Goal: Task Accomplishment & Management: Use online tool/utility

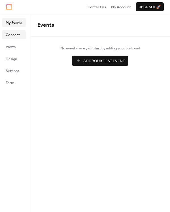
click at [16, 34] on span "Connect" at bounding box center [13, 35] width 14 height 6
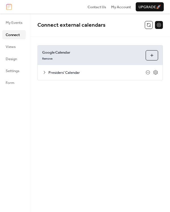
click at [45, 72] on icon at bounding box center [44, 72] width 5 height 5
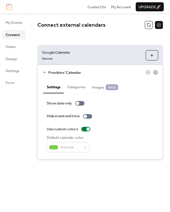
click at [45, 72] on icon at bounding box center [44, 72] width 5 height 5
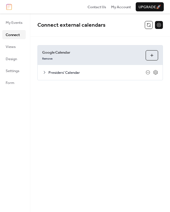
click at [45, 72] on icon at bounding box center [44, 72] width 5 height 5
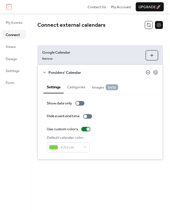
click at [148, 73] on icon at bounding box center [148, 72] width 5 height 5
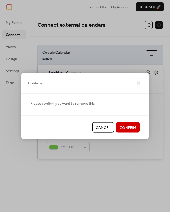
click at [102, 130] on span "Cancel" at bounding box center [103, 128] width 15 height 6
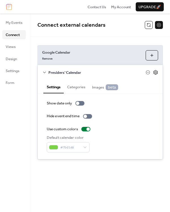
click at [156, 73] on icon at bounding box center [155, 72] width 5 height 5
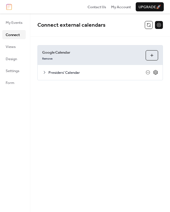
click at [156, 74] on icon at bounding box center [156, 72] width 4 height 5
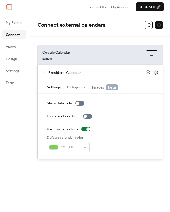
click at [46, 74] on icon at bounding box center [44, 72] width 5 height 5
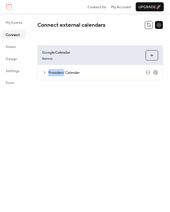
click at [46, 74] on icon at bounding box center [44, 72] width 5 height 5
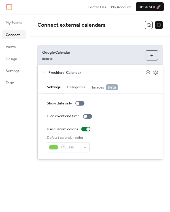
click at [48, 58] on link "Remove" at bounding box center [47, 58] width 10 height 6
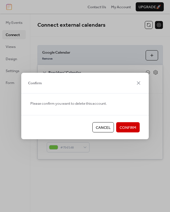
click at [104, 129] on span "Cancel" at bounding box center [103, 128] width 15 height 6
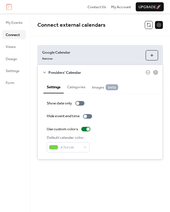
click at [152, 50] on button "Choose Calendars" at bounding box center [152, 55] width 12 height 10
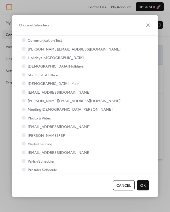
scroll to position [149, 0]
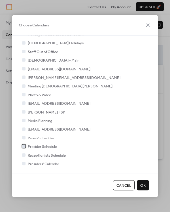
click at [24, 146] on div at bounding box center [23, 146] width 3 height 3
click at [23, 163] on icon at bounding box center [24, 163] width 2 height 2
click at [144, 184] on span "OK" at bounding box center [142, 185] width 5 height 6
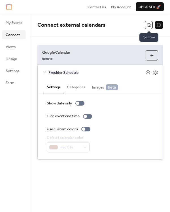
click at [149, 26] on button at bounding box center [149, 25] width 8 height 8
click at [150, 27] on button at bounding box center [149, 25] width 8 height 8
click at [136, 125] on div "Show date only Hide event end time Use custom colors Default calendar color #ac…" at bounding box center [100, 126] width 107 height 52
click at [105, 36] on div "Connect external calendars" at bounding box center [100, 25] width 140 height 23
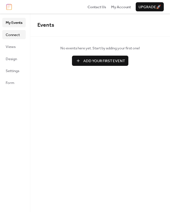
click at [15, 37] on span "Connect" at bounding box center [13, 35] width 14 height 6
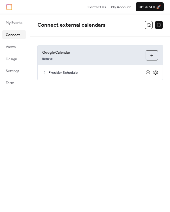
click at [155, 72] on icon at bounding box center [155, 72] width 5 height 5
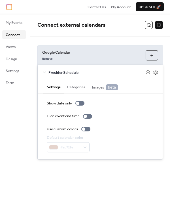
click at [83, 89] on button "Categories" at bounding box center [76, 86] width 25 height 13
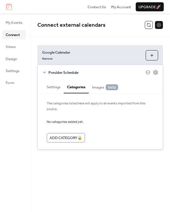
click at [101, 89] on span "Images beta" at bounding box center [105, 87] width 26 height 6
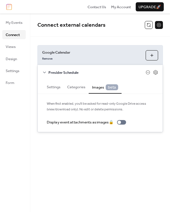
click at [55, 88] on button "Settings" at bounding box center [53, 86] width 20 height 13
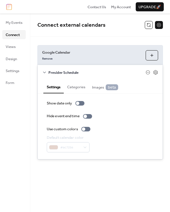
click at [113, 35] on div "Connect external calendars" at bounding box center [100, 25] width 140 height 23
click at [147, 24] on button at bounding box center [149, 25] width 8 height 8
click at [119, 37] on div "Google Calendar Remove Choose Calendars Presider Schedule Settings Categories I…" at bounding box center [100, 102] width 140 height 131
click at [17, 23] on span "My Events" at bounding box center [14, 23] width 17 height 6
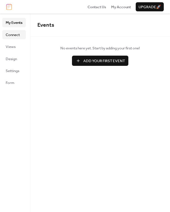
click at [11, 32] on span "Connect" at bounding box center [13, 35] width 14 height 6
click at [19, 36] on span "Connect" at bounding box center [13, 35] width 14 height 6
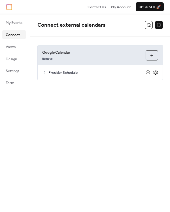
click at [156, 73] on icon at bounding box center [155, 72] width 5 height 5
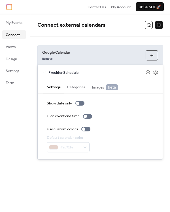
click at [127, 123] on div "Show date only Hide event end time Use custom colors Default calendar color #ac…" at bounding box center [100, 126] width 107 height 52
click at [154, 54] on button "Choose Calendars" at bounding box center [152, 55] width 12 height 10
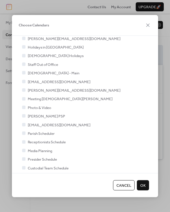
scroll to position [140, 0]
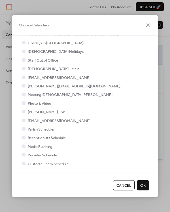
click at [144, 184] on span "OK" at bounding box center [142, 185] width 5 height 6
